Goal: Transaction & Acquisition: Book appointment/travel/reservation

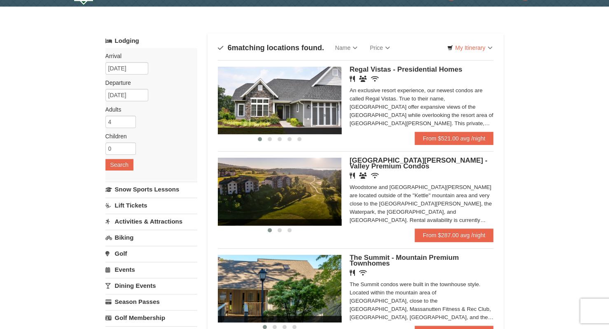
scroll to position [46, 0]
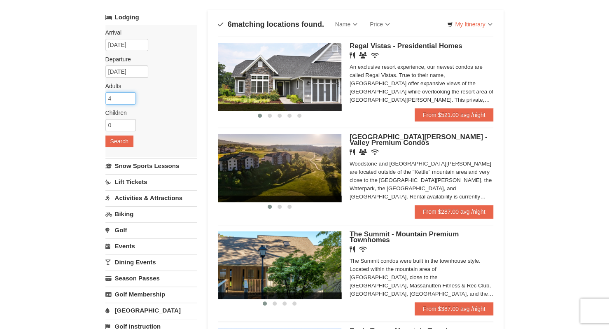
click at [125, 96] on input "4" at bounding box center [120, 98] width 30 height 12
click at [132, 95] on input "5" at bounding box center [120, 98] width 30 height 12
type input "6"
click at [132, 95] on input "6" at bounding box center [120, 98] width 30 height 12
click at [118, 136] on button "Search" at bounding box center [119, 142] width 28 height 12
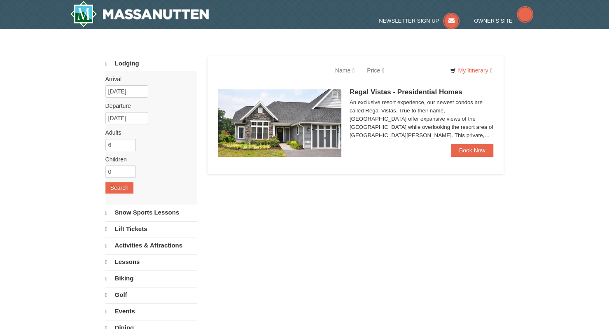
select select "9"
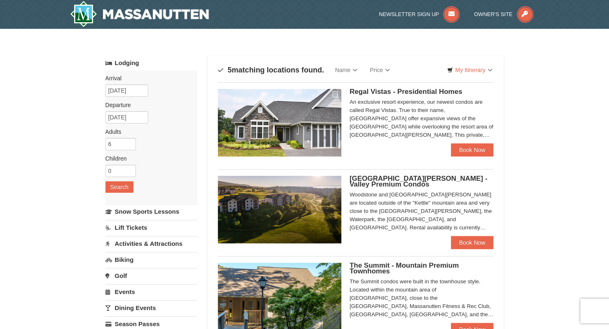
click at [326, 119] on img at bounding box center [280, 123] width 124 height 68
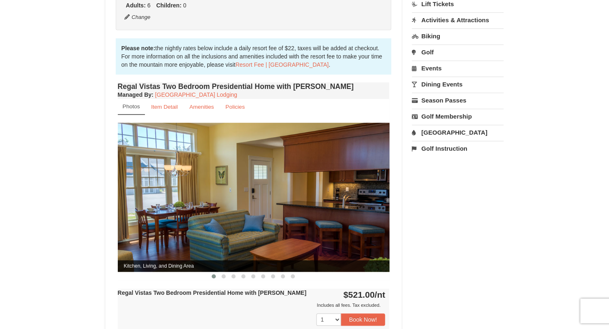
scroll to position [240, 0]
click at [373, 194] on img at bounding box center [254, 196] width 272 height 149
click at [225, 274] on span at bounding box center [224, 276] width 4 height 4
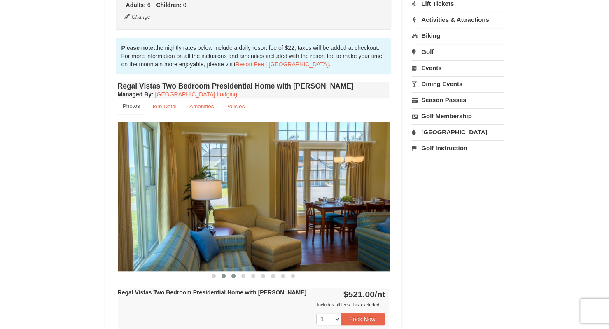
click at [232, 274] on span at bounding box center [233, 276] width 4 height 4
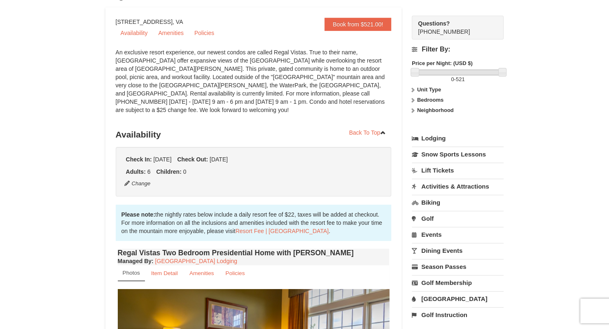
scroll to position [0, 0]
